Goal: Check status: Check status

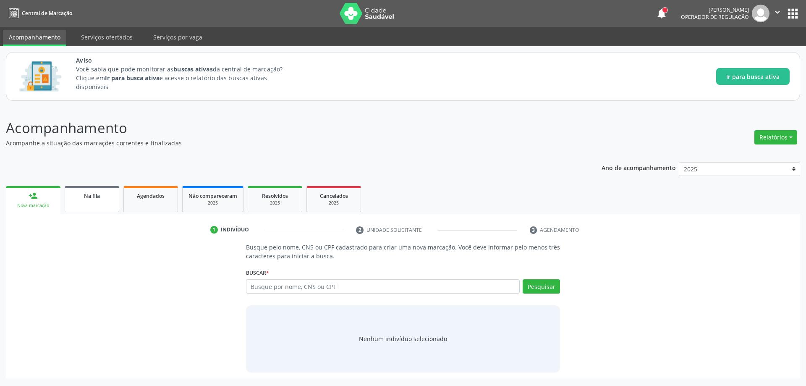
click at [81, 197] on div "Na fila" at bounding box center [92, 195] width 42 height 9
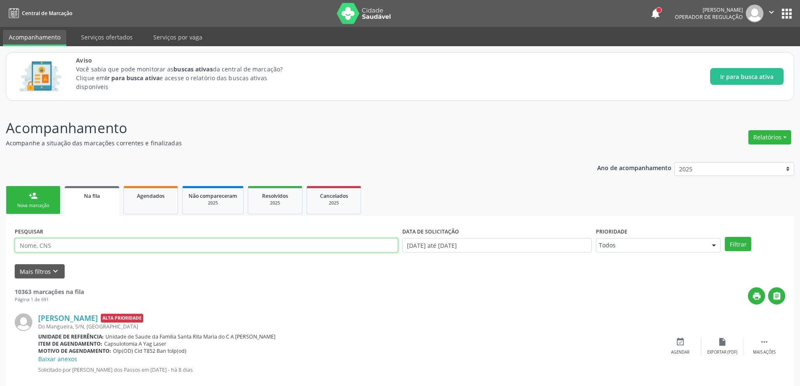
click at [150, 244] on input "text" at bounding box center [206, 245] width 383 height 14
click at [725, 237] on button "Filtrar" at bounding box center [738, 244] width 26 height 14
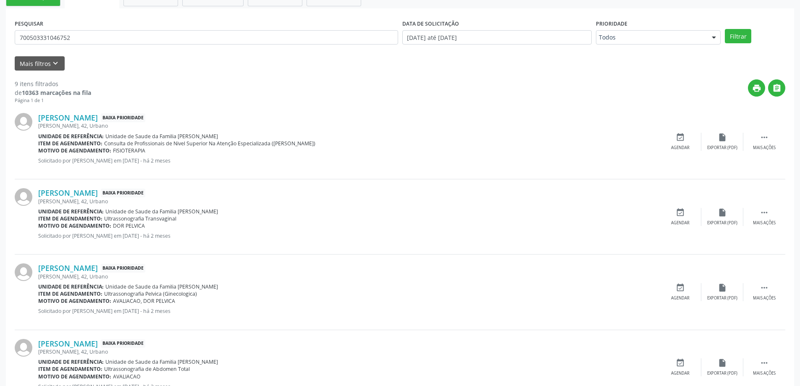
scroll to position [210, 0]
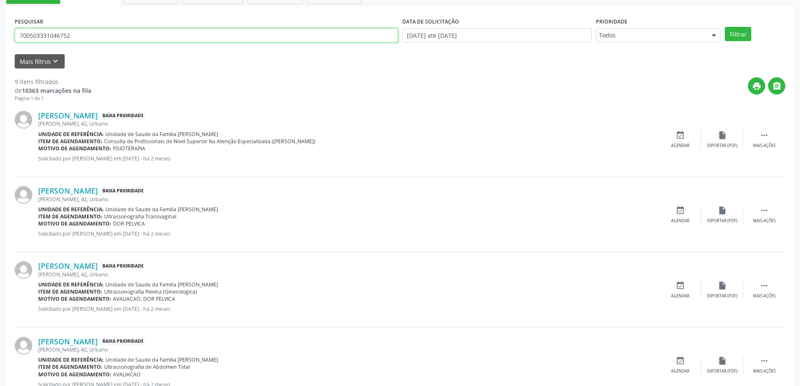
click at [138, 28] on input "700503331046752" at bounding box center [206, 35] width 383 height 14
type input "702307138677411"
click at [725, 27] on button "Filtrar" at bounding box center [738, 34] width 26 height 14
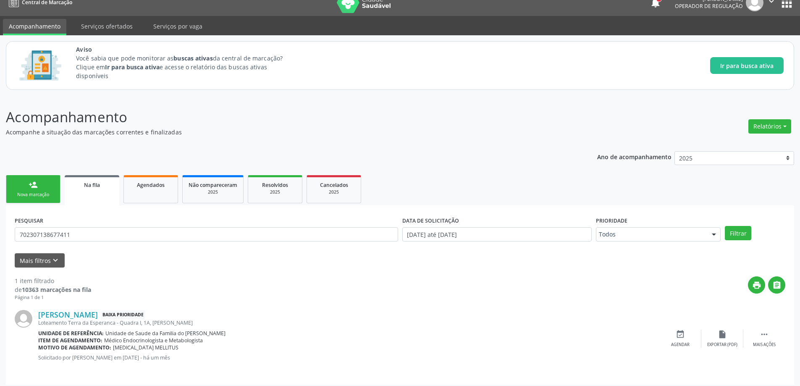
scroll to position [16, 0]
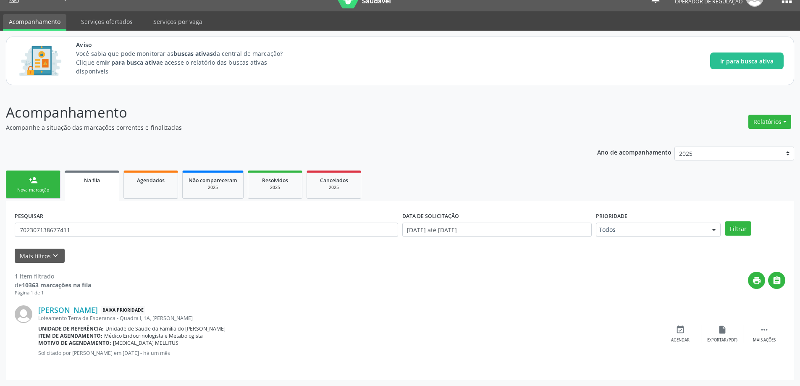
click at [87, 222] on div "PESQUISAR 702307138677411" at bounding box center [207, 226] width 388 height 33
click at [88, 231] on input "702307138677411" at bounding box center [206, 230] width 383 height 14
type input "700503331046752"
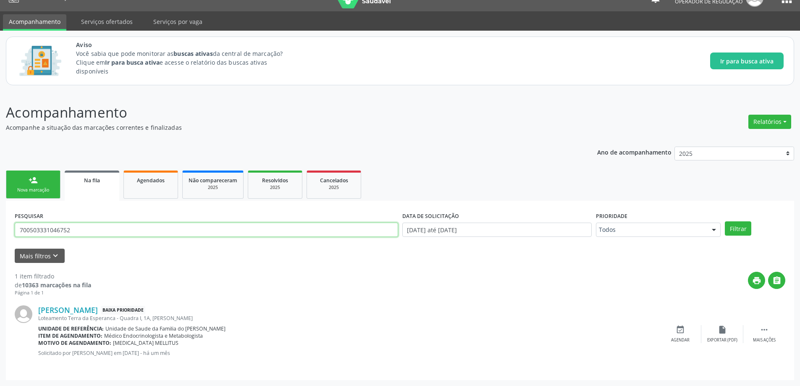
click at [725, 221] on button "Filtrar" at bounding box center [738, 228] width 26 height 14
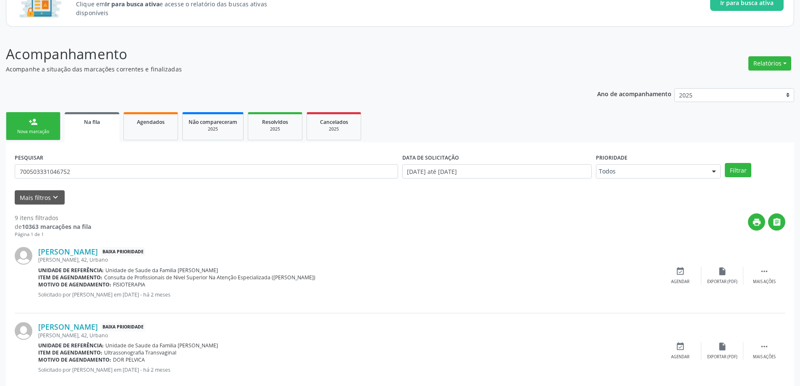
scroll to position [84, 0]
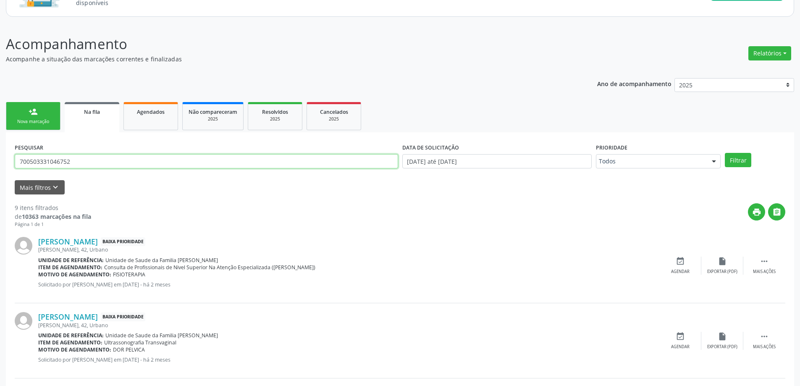
click at [73, 161] on input "700503331046752" at bounding box center [206, 161] width 383 height 14
click at [276, 118] on div "2025" at bounding box center [275, 119] width 42 height 6
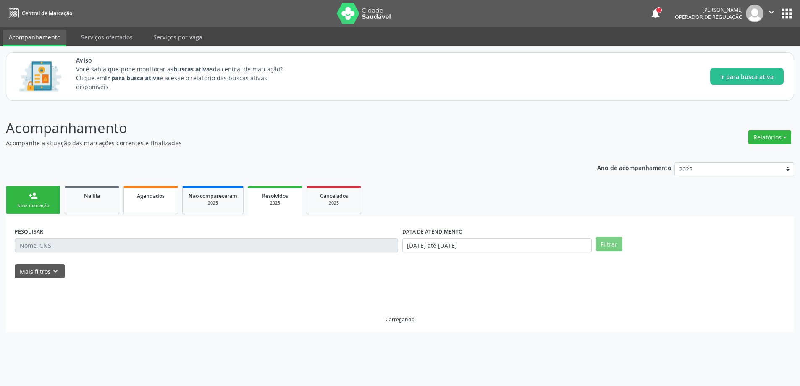
scroll to position [0, 0]
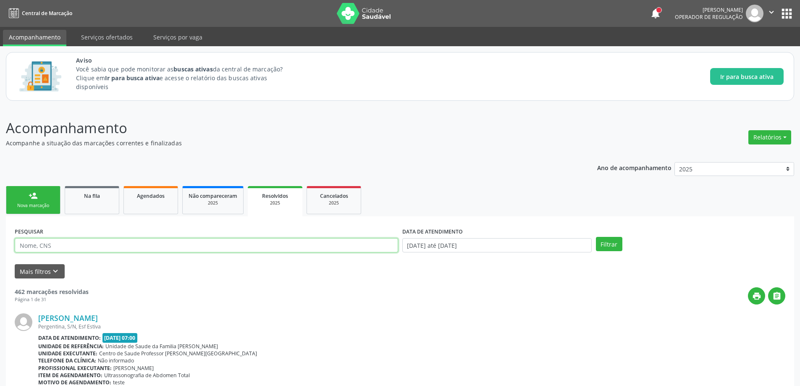
click at [137, 247] on input "text" at bounding box center [206, 245] width 383 height 14
paste input "700503331046752"
type input "700503331046752"
click at [596, 237] on button "Filtrar" at bounding box center [609, 244] width 26 height 14
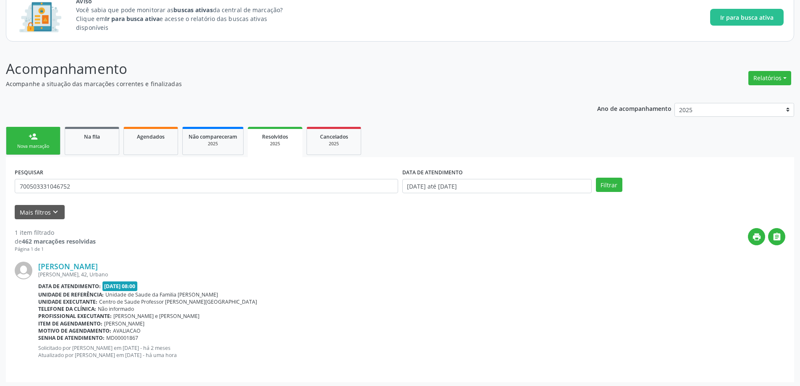
scroll to position [61, 0]
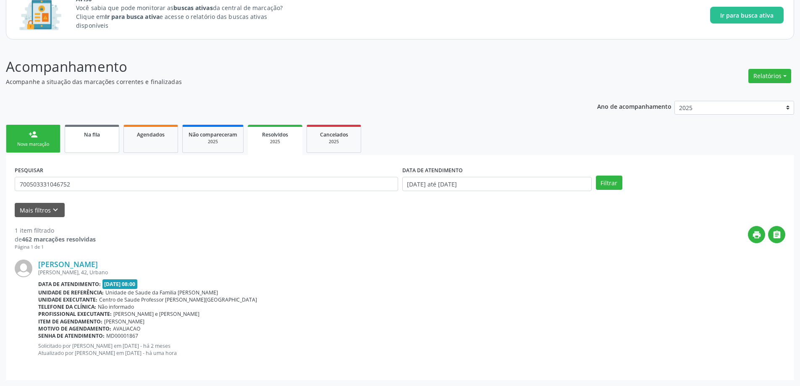
click at [101, 136] on div "Na fila" at bounding box center [92, 134] width 42 height 9
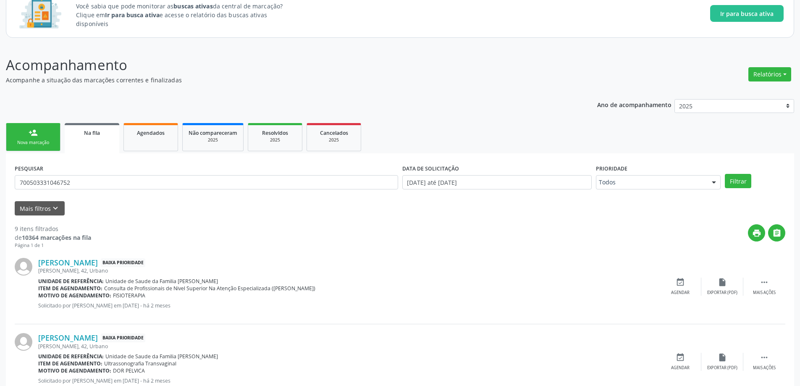
scroll to position [84, 0]
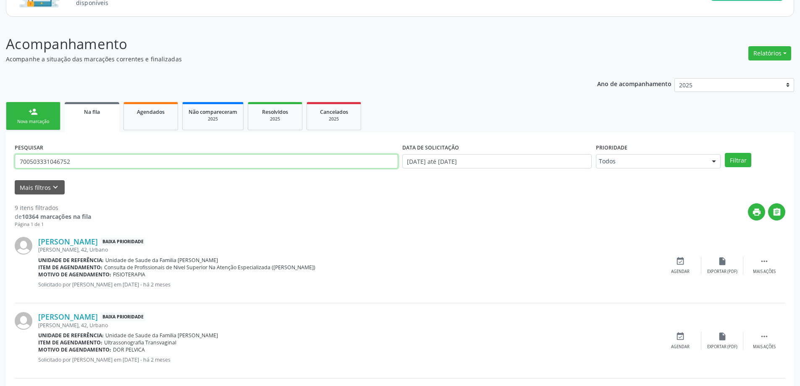
click at [76, 164] on input "700503331046752" at bounding box center [206, 161] width 383 height 14
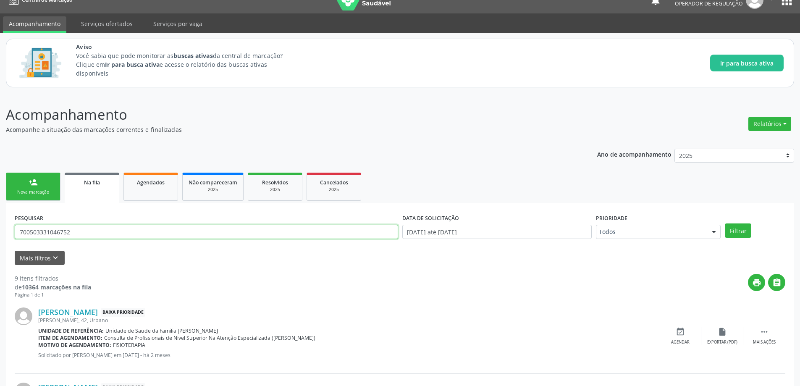
scroll to position [0, 0]
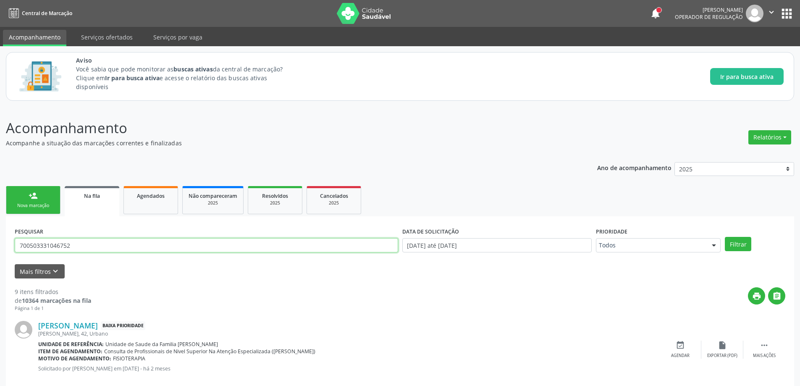
click at [119, 249] on input "700503331046752" at bounding box center [206, 245] width 383 height 14
click at [118, 248] on input "700503331046752" at bounding box center [206, 245] width 383 height 14
click at [92, 245] on input "700503331046752" at bounding box center [206, 245] width 383 height 14
click at [291, 202] on div "2025" at bounding box center [275, 203] width 42 height 6
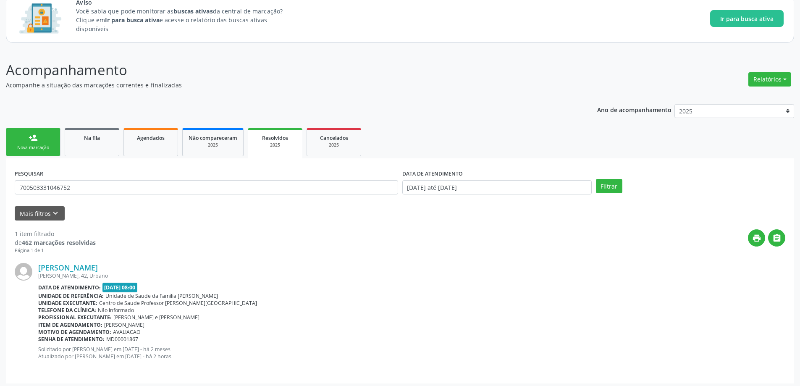
scroll to position [61, 0]
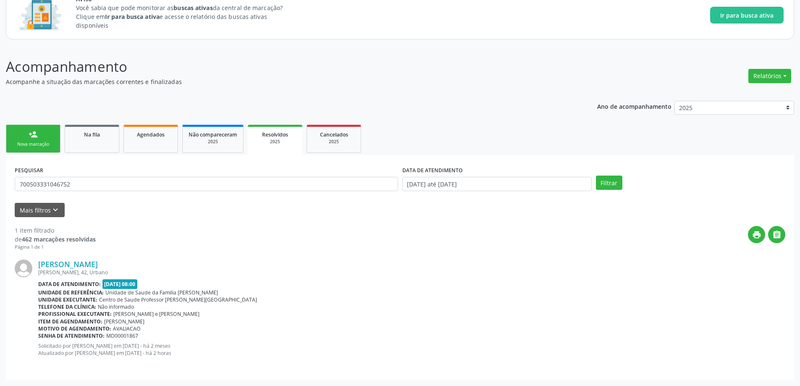
click at [56, 323] on b "Item de agendamento:" at bounding box center [70, 321] width 64 height 7
